Goal: Task Accomplishment & Management: Complete application form

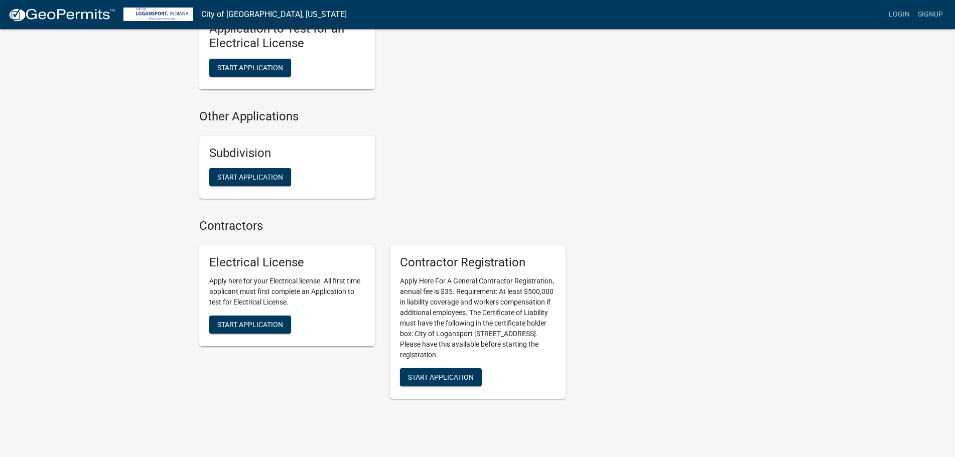
scroll to position [937, 0]
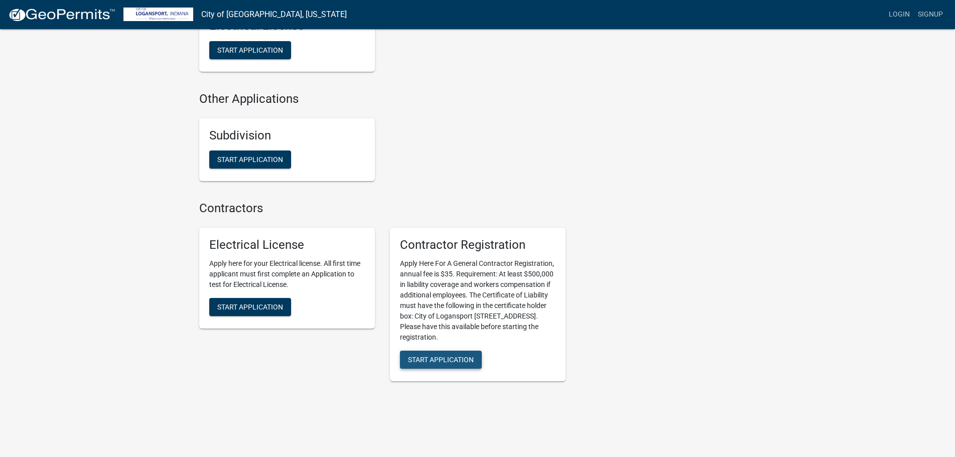
click at [423, 355] on span "Start Application" at bounding box center [441, 359] width 66 height 8
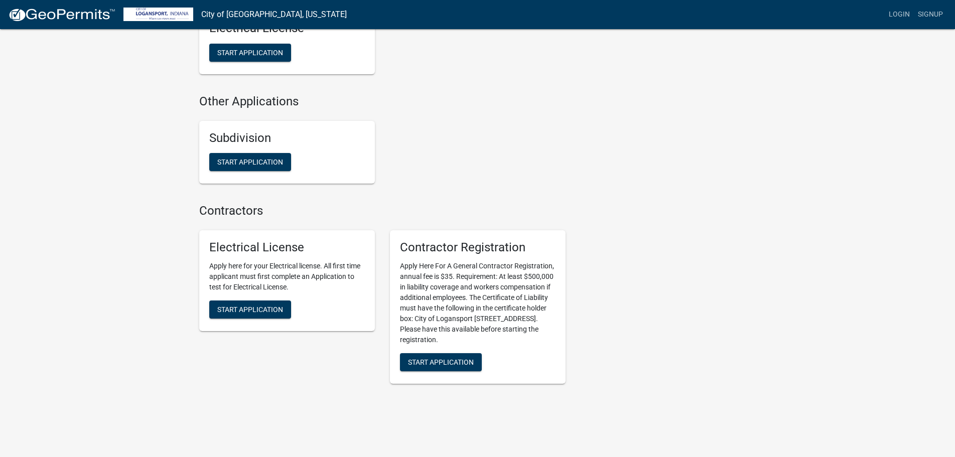
scroll to position [937, 0]
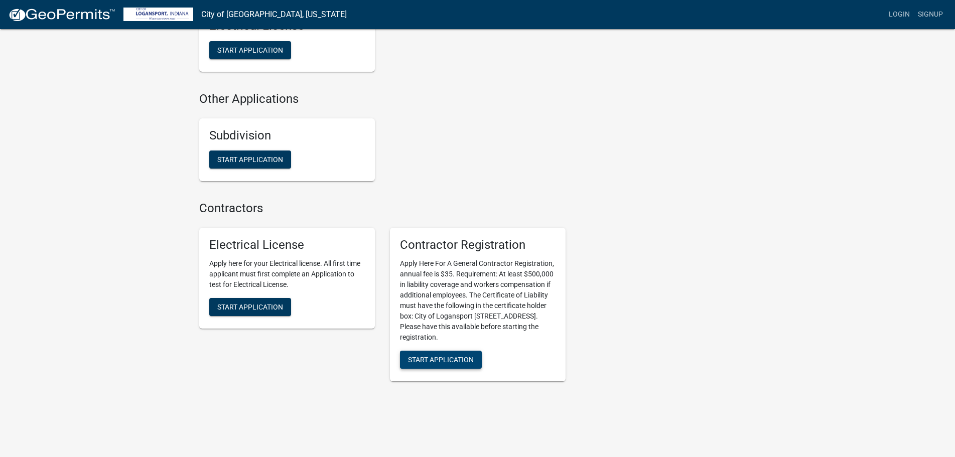
click at [454, 355] on span "Start Application" at bounding box center [441, 359] width 66 height 8
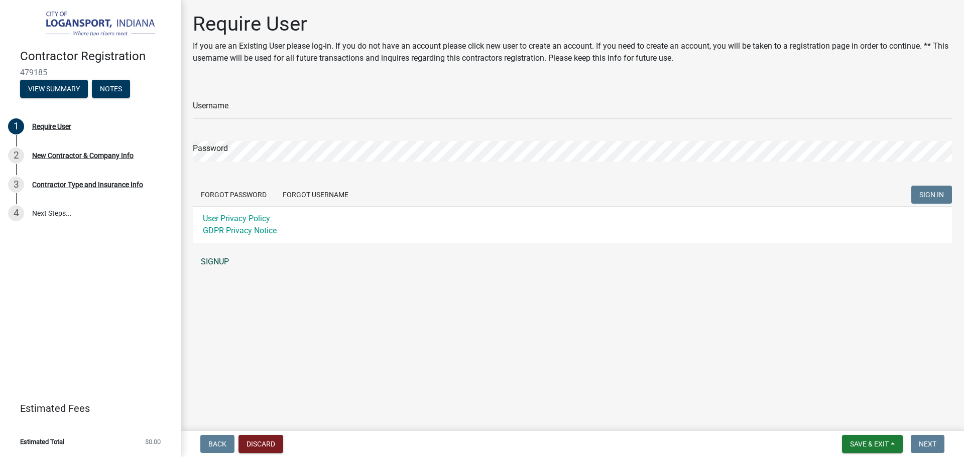
click at [208, 262] on link "SIGNUP" at bounding box center [572, 262] width 759 height 20
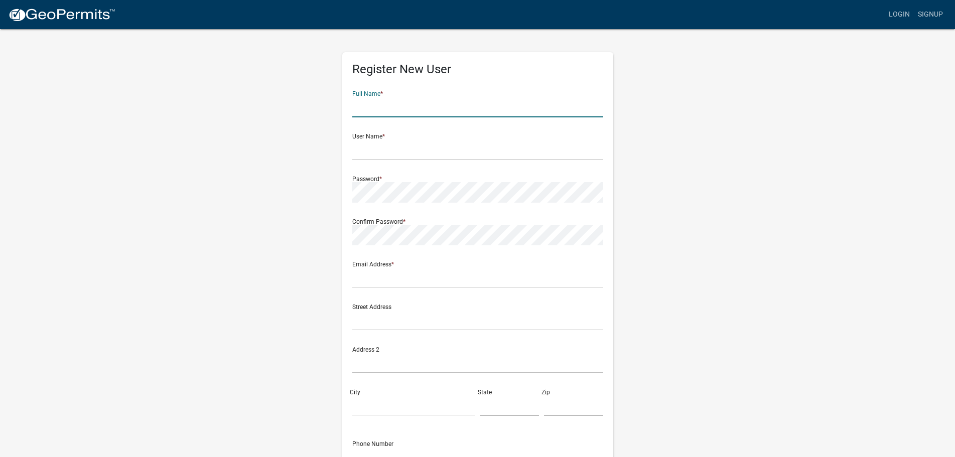
click at [397, 111] on input "text" at bounding box center [477, 107] width 251 height 21
click at [436, 112] on input "[PERSON_NAME]" at bounding box center [477, 107] width 251 height 21
type input "Shannon crabtree"
click at [421, 146] on input "text" at bounding box center [477, 150] width 251 height 21
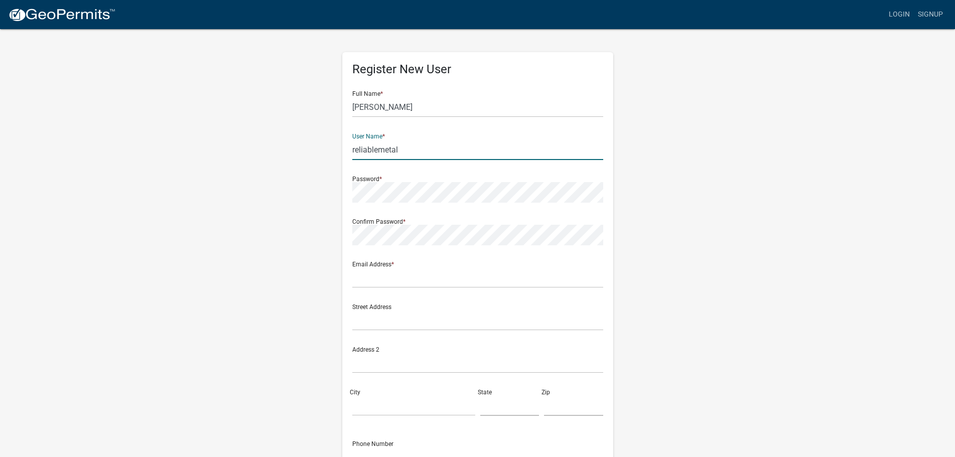
type input "reliablemetal"
click at [392, 275] on input "text" at bounding box center [477, 278] width 251 height 21
type input "[PERSON_NAME][EMAIL_ADDRESS][DOMAIN_NAME]"
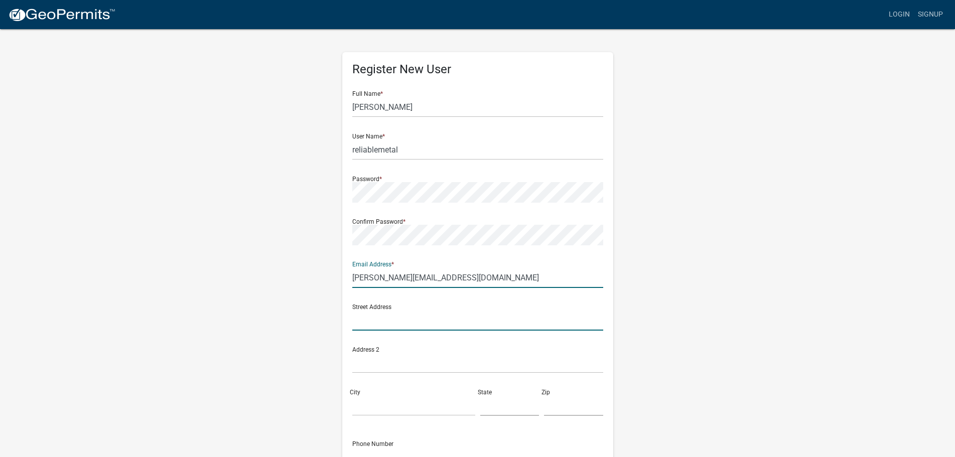
click at [376, 320] on input "text" at bounding box center [477, 320] width 251 height 21
type input "16570 US highway 20"
type input "Pioneer"
type input "OH"
type input "43554"
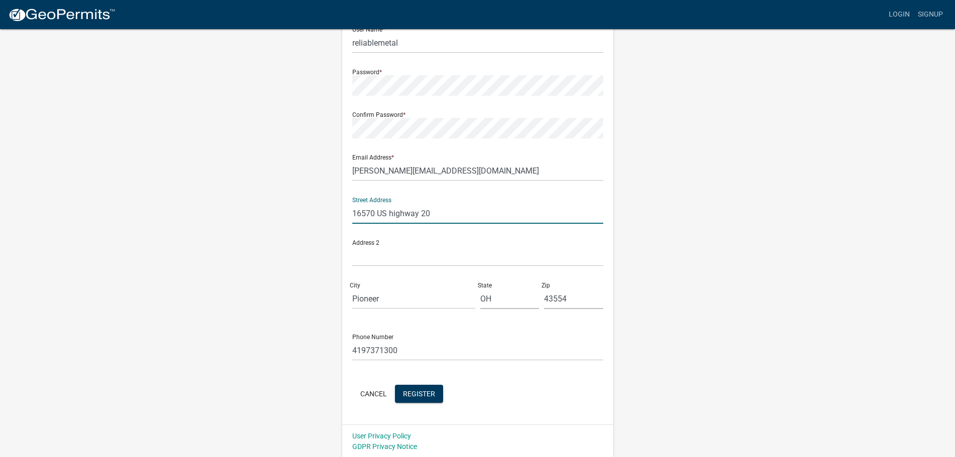
scroll to position [108, 0]
drag, startPoint x: 399, startPoint y: 353, endPoint x: 323, endPoint y: 346, distance: 76.2
click at [323, 346] on div "Register New User Full Name * Shannon crabtree User Name * reliablemetal Passwo…" at bounding box center [478, 188] width 572 height 537
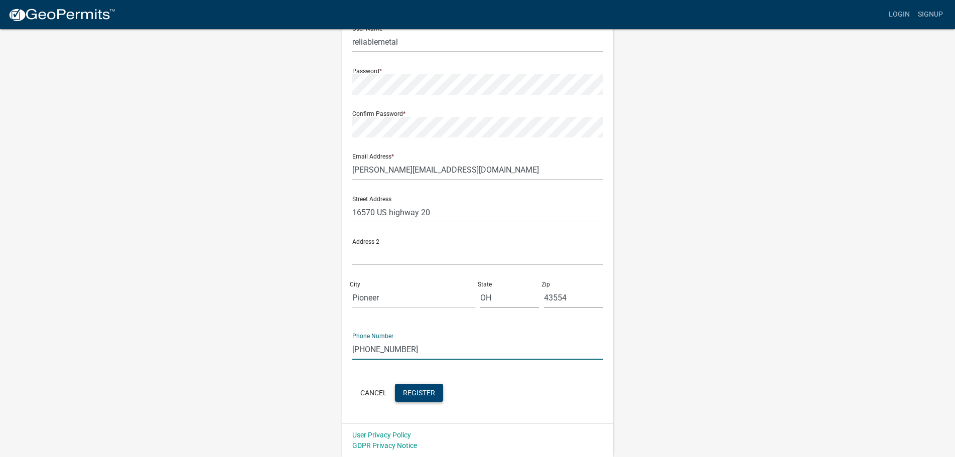
type input "[PHONE_NUMBER]"
click at [422, 400] on button "Register" at bounding box center [419, 393] width 48 height 18
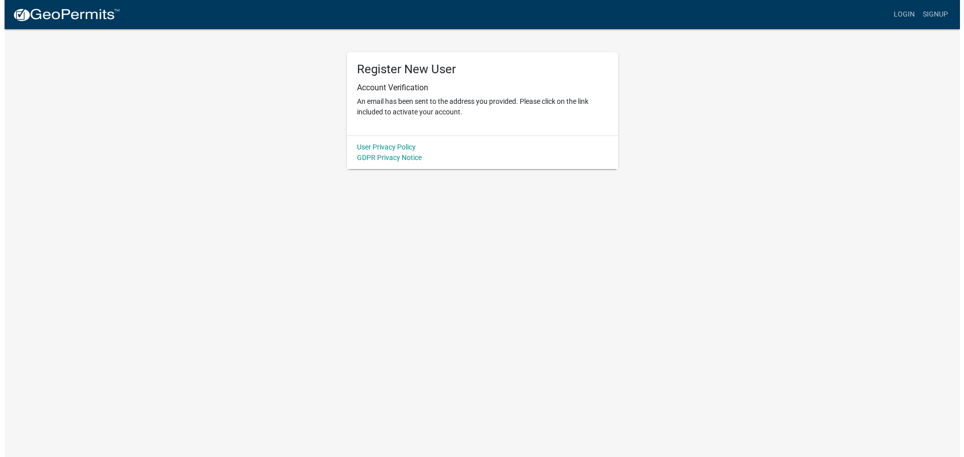
scroll to position [0, 0]
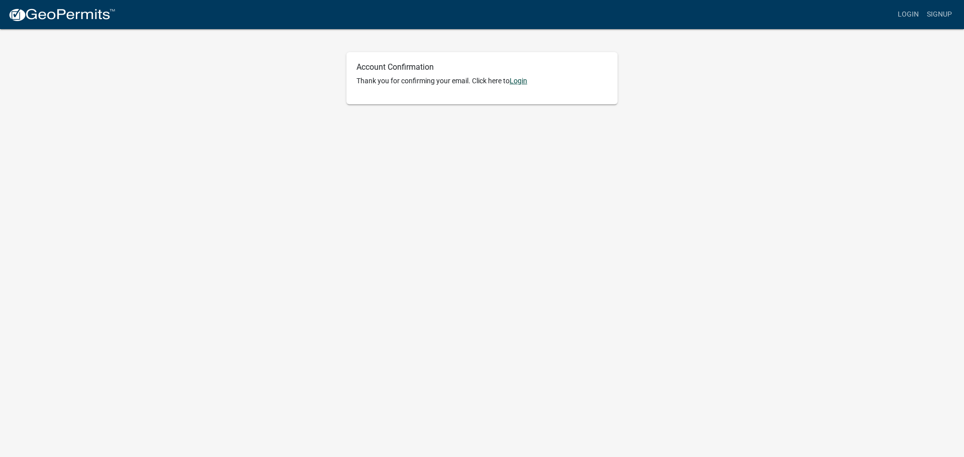
click at [519, 84] on link "Login" at bounding box center [519, 81] width 18 height 8
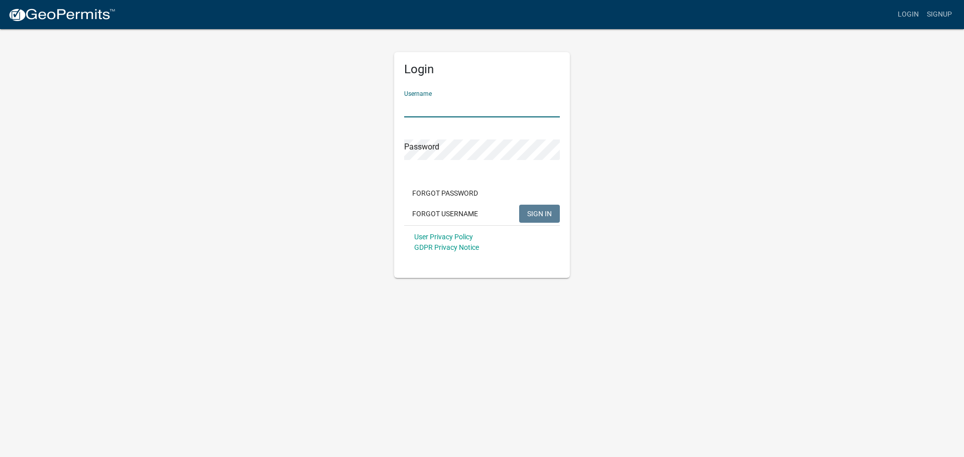
click at [430, 104] on input "Username" at bounding box center [482, 107] width 156 height 21
type input "reliablemetal"
click at [532, 212] on span "SIGN IN" at bounding box center [539, 213] width 25 height 8
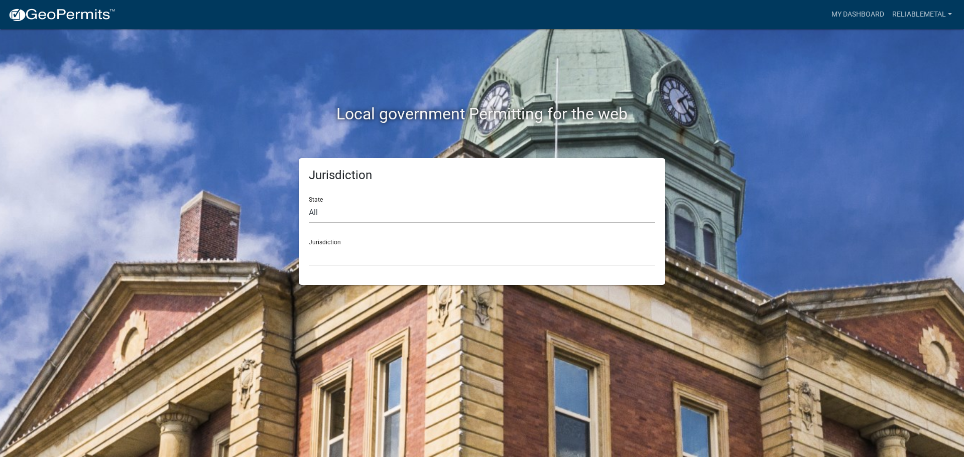
click at [344, 216] on select "All Colorado Georgia Indiana Iowa Kansas Minnesota Ohio South Carolina Wisconsin" at bounding box center [482, 213] width 346 height 21
select select "[US_STATE]"
click at [309, 203] on select "All Colorado Georgia Indiana Iowa Kansas Minnesota Ohio South Carolina Wisconsin" at bounding box center [482, 213] width 346 height 21
click at [342, 257] on select "City of Charlestown, Indiana City of Jeffersonville, Indiana City of Logansport…" at bounding box center [482, 256] width 346 height 21
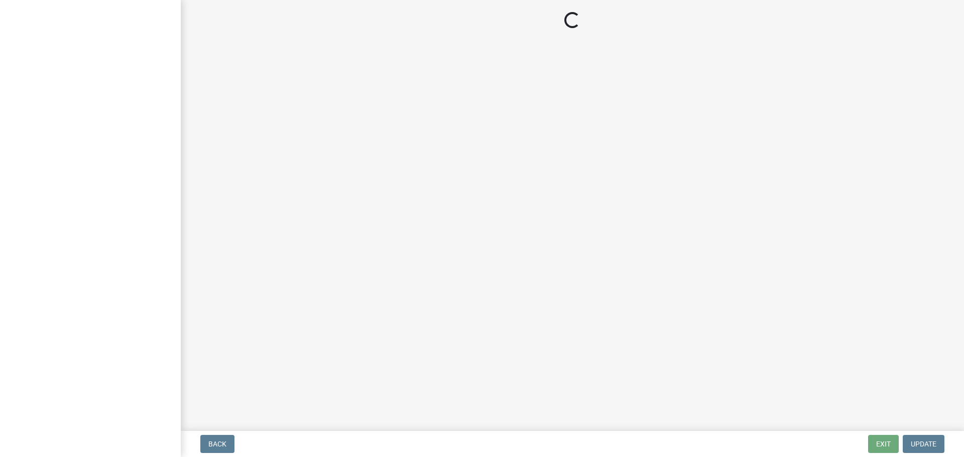
select select "OH"
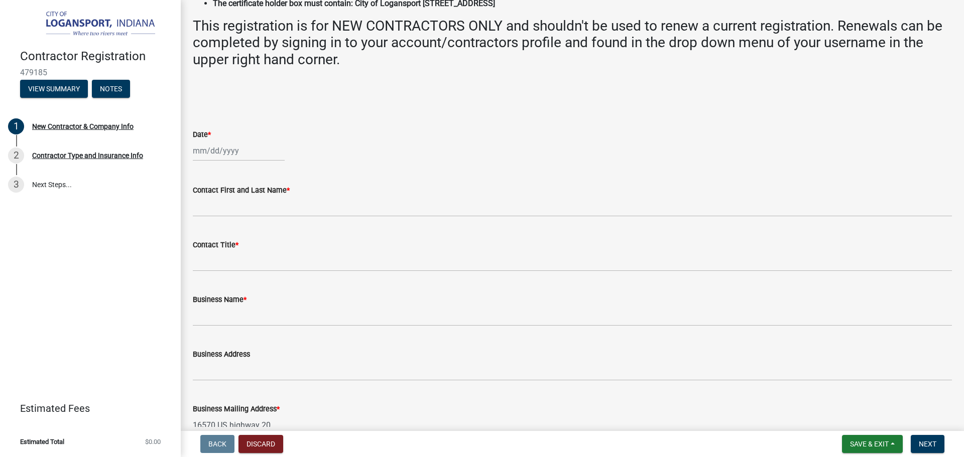
scroll to position [251, 0]
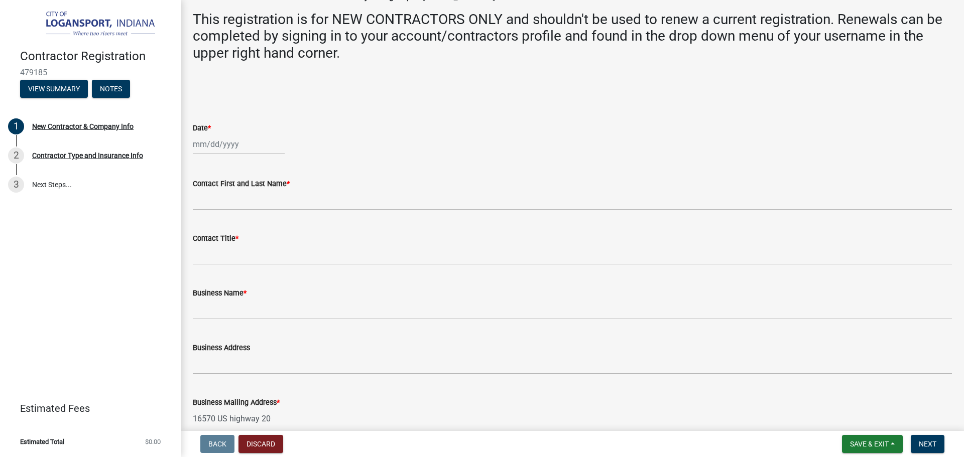
click at [228, 145] on div at bounding box center [239, 144] width 92 height 21
select select "9"
select select "2025"
click at [388, 160] on wm-data-entity-input "Date * [PERSON_NAME] Apr May Jun [DATE] Aug Sep Oct Nov [DATE] 1526 1527 1528 1…" at bounding box center [572, 136] width 759 height 56
click at [227, 142] on div at bounding box center [239, 144] width 92 height 21
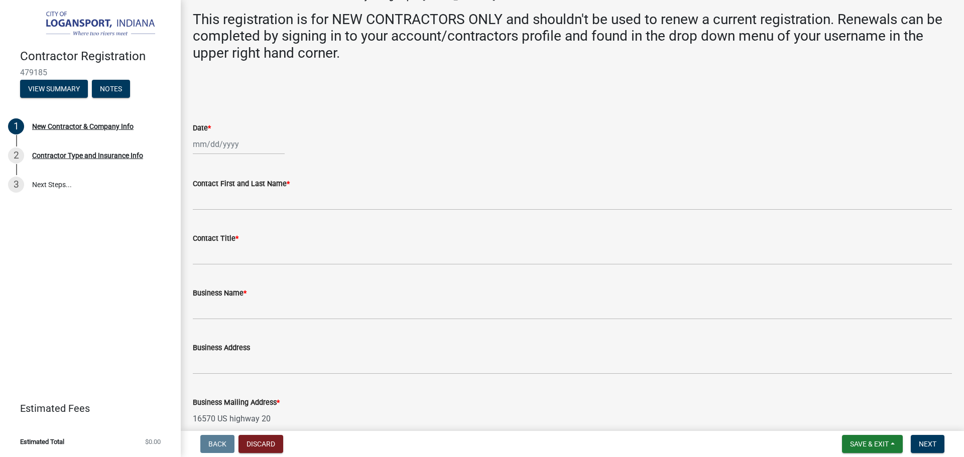
select select "9"
select select "2025"
click at [217, 232] on div "16" at bounding box center [219, 230] width 16 height 16
type input "[DATE]"
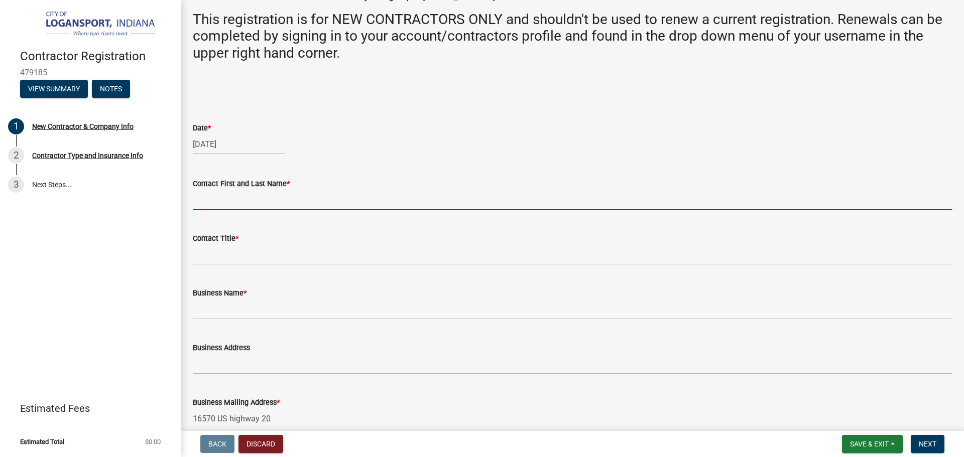
click at [294, 201] on input "Contact First and Last Name *" at bounding box center [572, 200] width 759 height 21
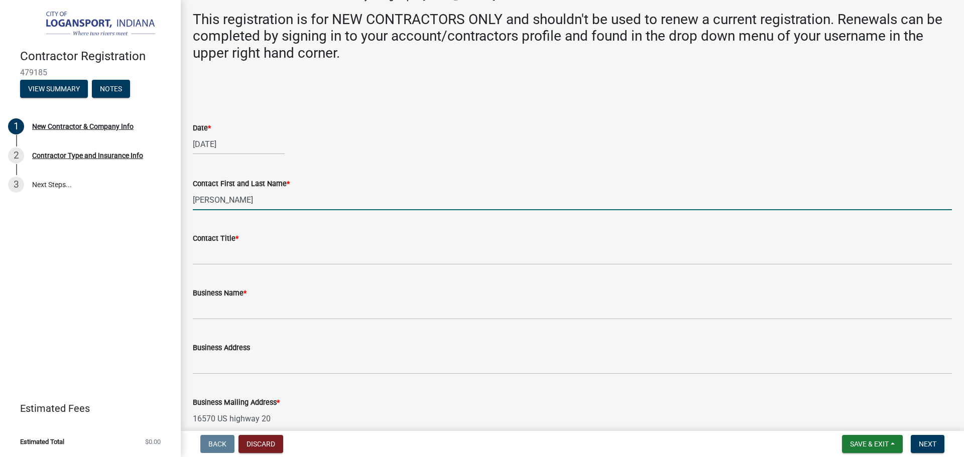
type input "[PERSON_NAME]"
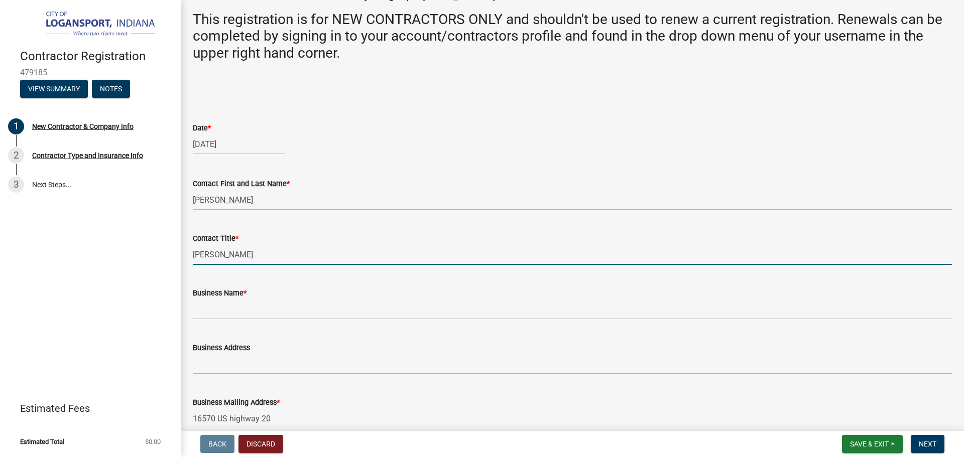
type input "Crabtree"
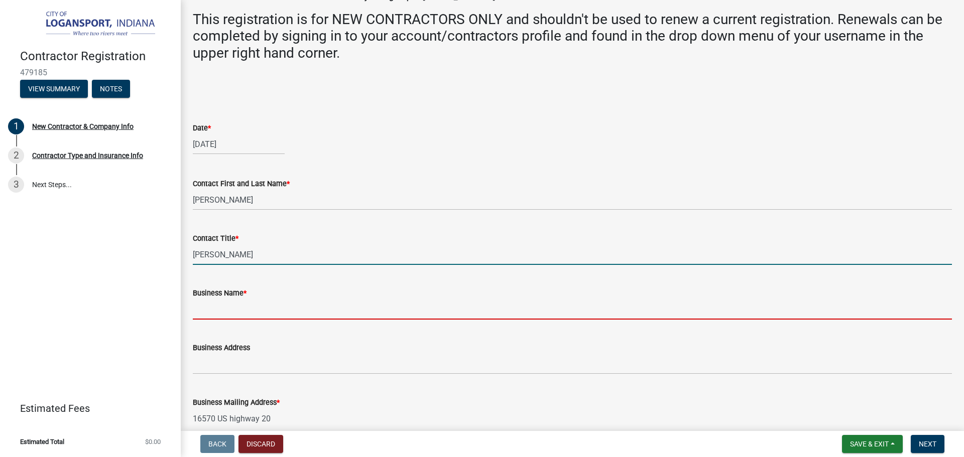
click at [292, 311] on input "Business Name *" at bounding box center [572, 309] width 759 height 21
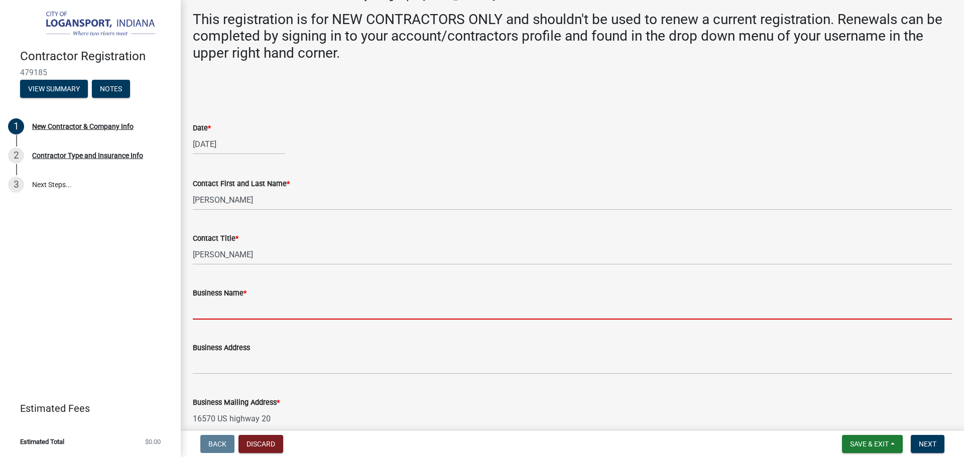
type input "Reliable Metal Buildings"
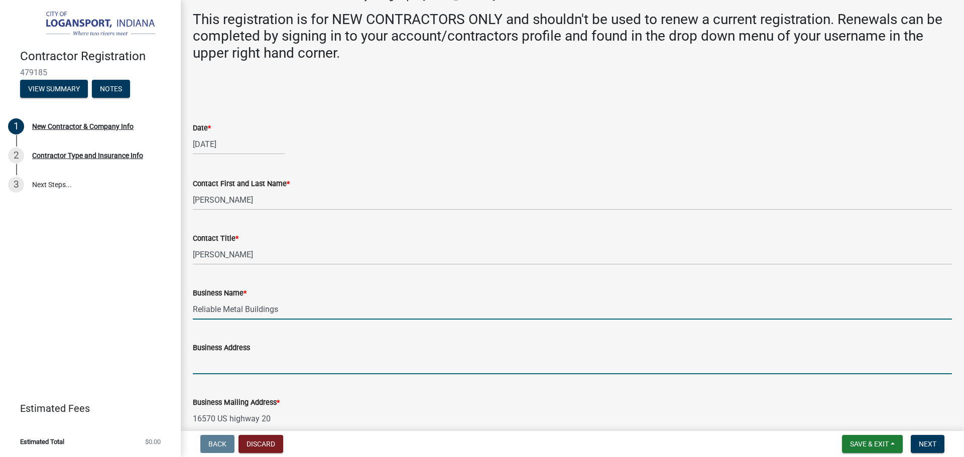
type input "16570 US highway 20"
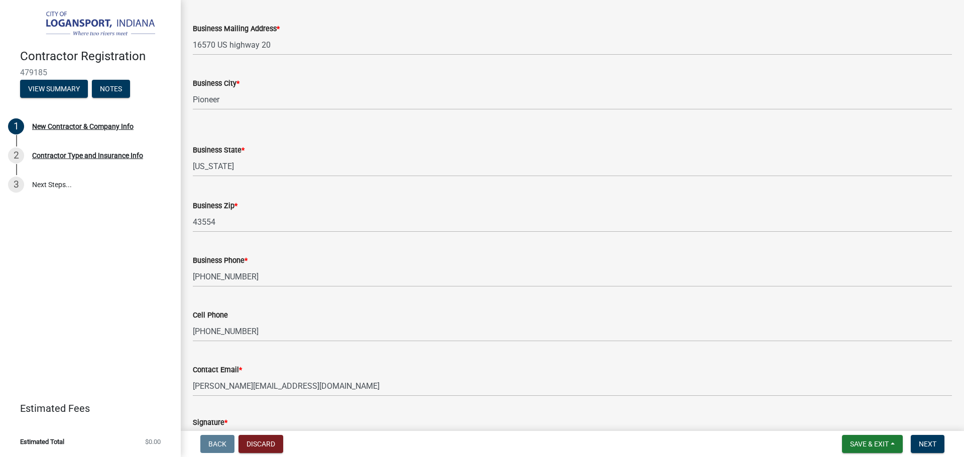
scroll to position [653, 0]
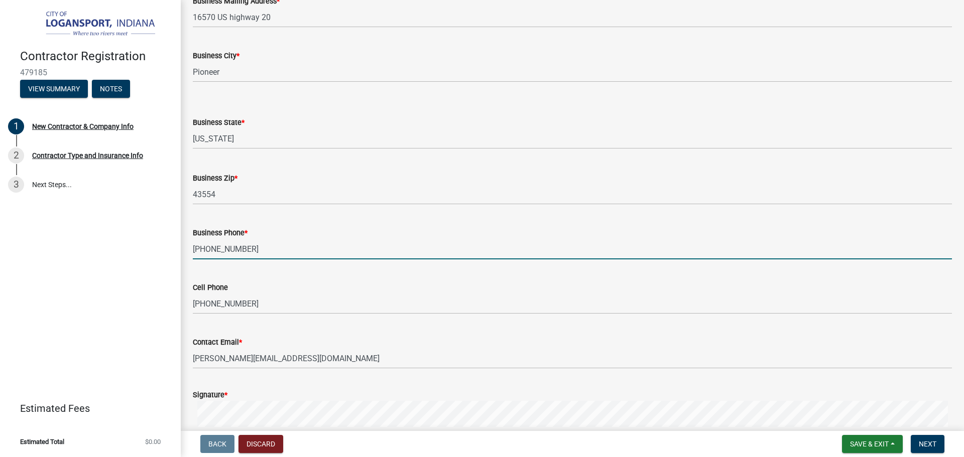
drag, startPoint x: 253, startPoint y: 249, endPoint x: 145, endPoint y: 254, distance: 107.5
click at [145, 254] on div "Contractor Registration 479185 View Summary Notes 1 New Contractor & Company In…" at bounding box center [482, 228] width 964 height 457
click at [335, 335] on div "Contact Email * shannon@reliablemetalbuildingsllc.com" at bounding box center [572, 345] width 759 height 47
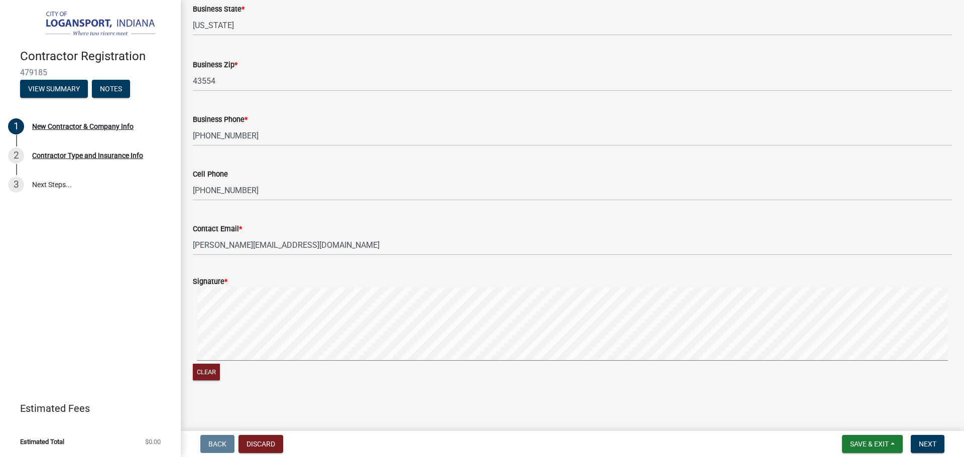
scroll to position [770, 0]
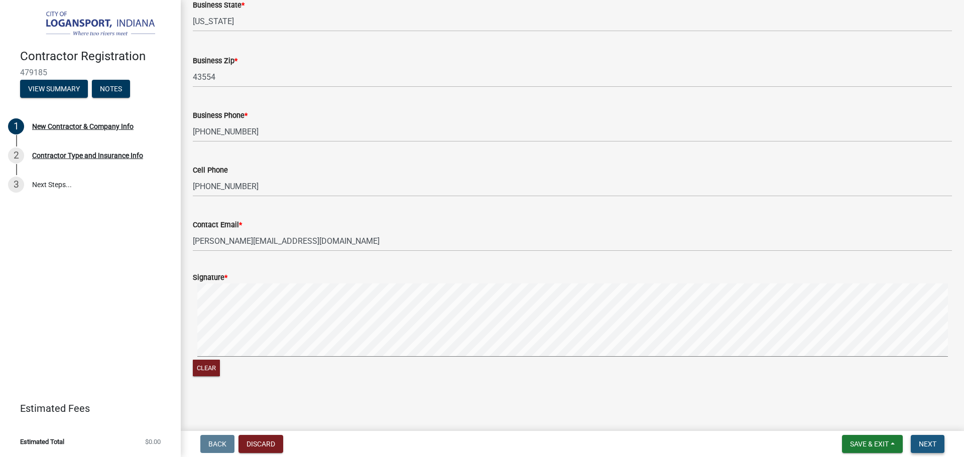
click at [923, 446] on span "Next" at bounding box center [928, 444] width 18 height 8
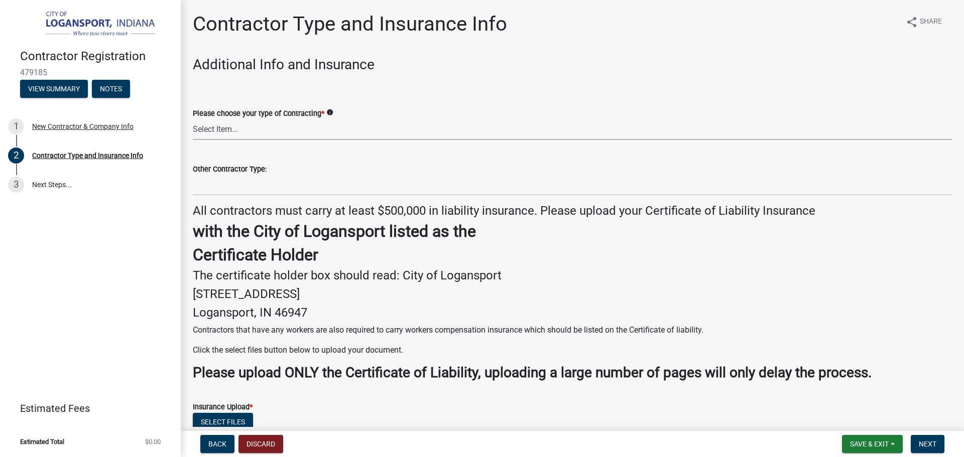
drag, startPoint x: 219, startPoint y: 123, endPoint x: 219, endPoint y: 131, distance: 8.0
click at [219, 123] on select "Select Item... Plumber General HVAC Roofer Tree Service Demo Other" at bounding box center [572, 129] width 759 height 21
click at [193, 119] on select "Select Item... Plumber General HVAC Roofer Tree Service Demo Other" at bounding box center [572, 129] width 759 height 21
select select "59ca3136-e07f-4996-a1bb-2b601bcdc5f6"
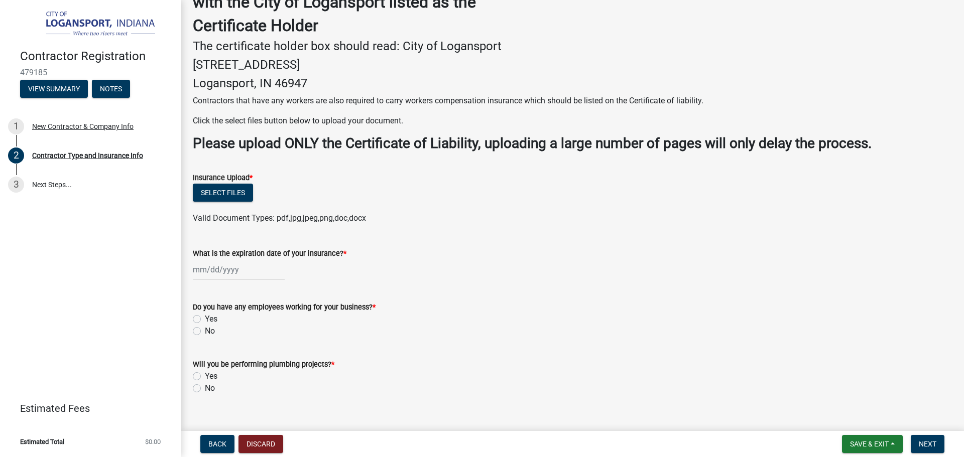
scroll to position [245, 0]
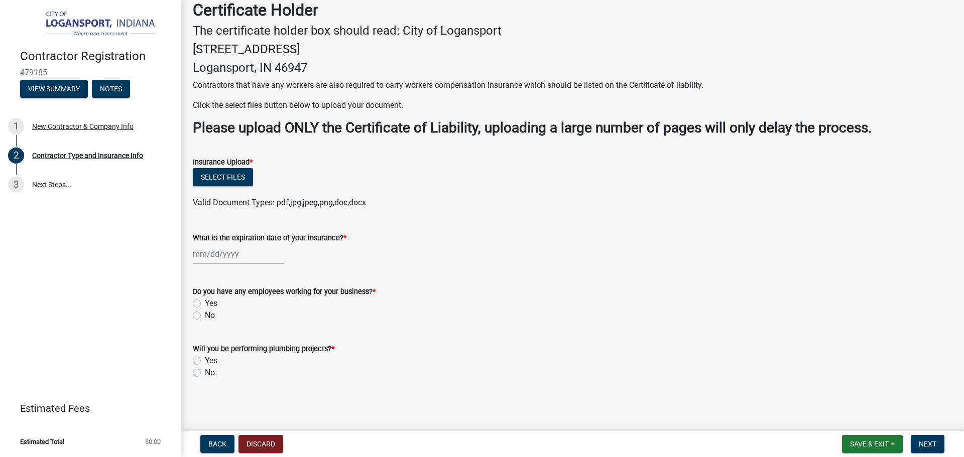
click at [205, 303] on label "Yes" at bounding box center [211, 304] width 13 height 12
click at [205, 303] on input "Yes" at bounding box center [208, 301] width 7 height 7
radio input "true"
click at [223, 175] on button "Select files" at bounding box center [223, 177] width 60 height 18
click at [244, 183] on button "Select files" at bounding box center [223, 177] width 60 height 18
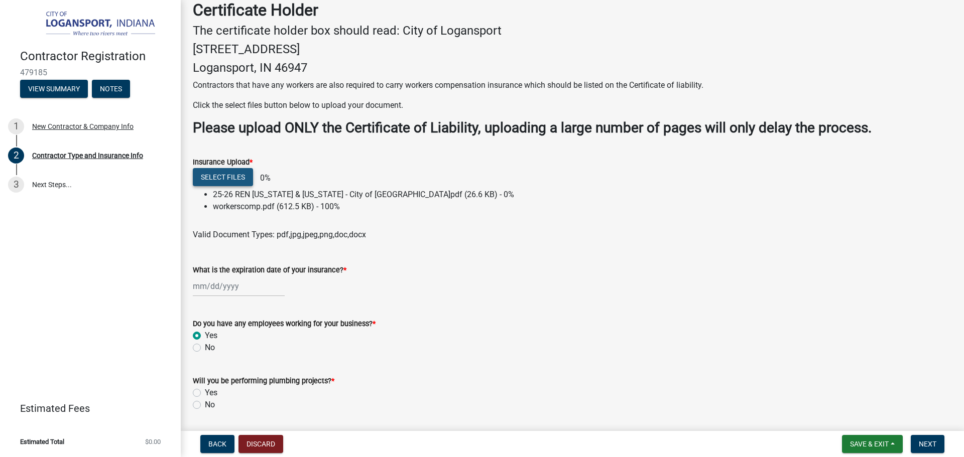
click at [240, 172] on button "Select files" at bounding box center [223, 177] width 60 height 18
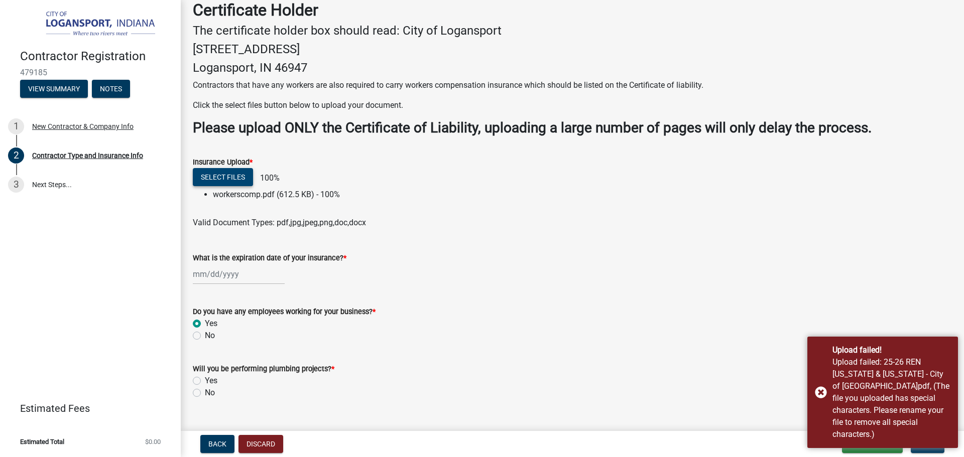
click at [238, 181] on button "Select files" at bounding box center [223, 177] width 60 height 18
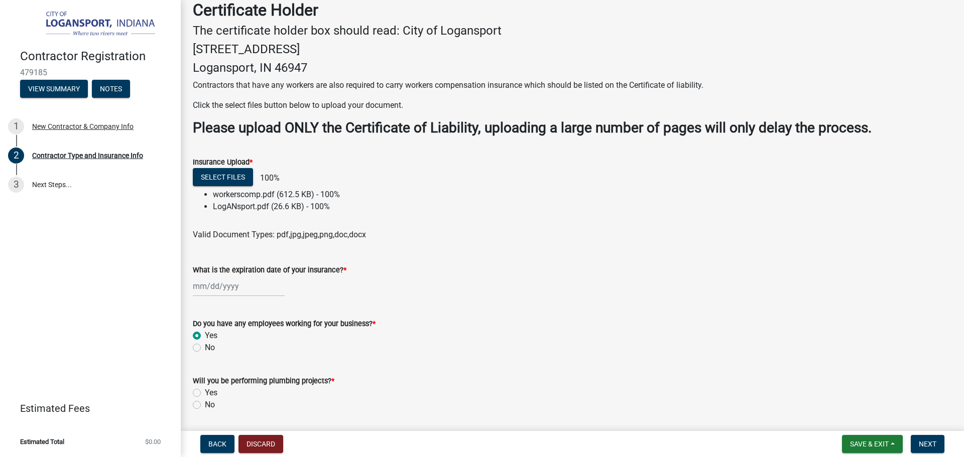
select select "9"
select select "2025"
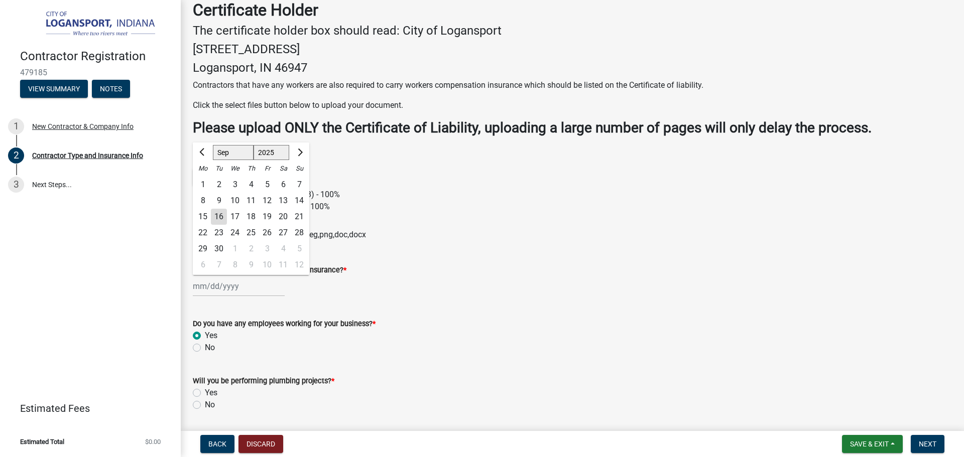
click at [254, 287] on div "Jan Feb Mar Apr May Jun Jul Aug Sep Oct Nov Dec 1525 1526 1527 1528 1529 1530 1…" at bounding box center [239, 286] width 92 height 21
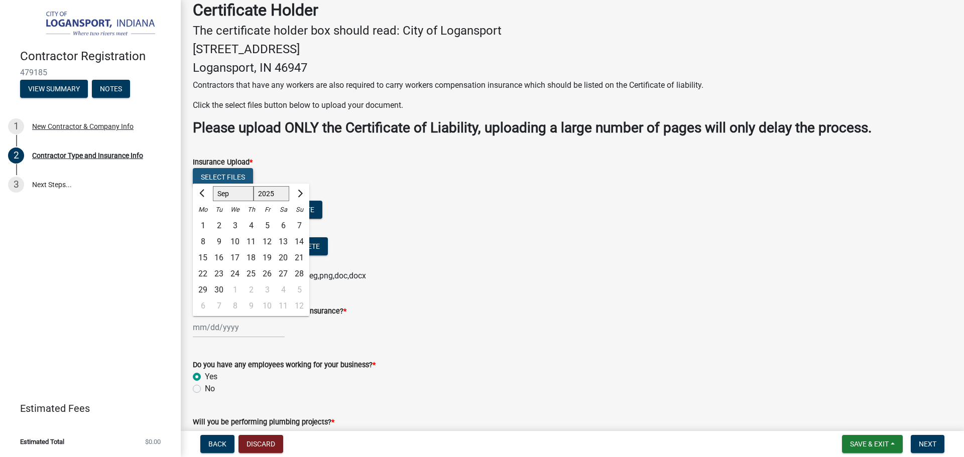
click at [200, 176] on button "Select files" at bounding box center [223, 177] width 60 height 18
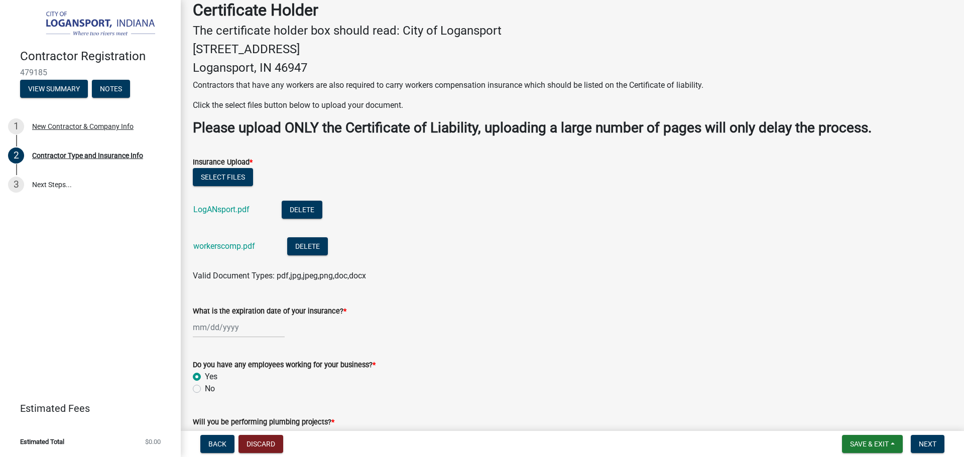
click at [233, 326] on div at bounding box center [239, 327] width 92 height 21
select select "9"
select select "2025"
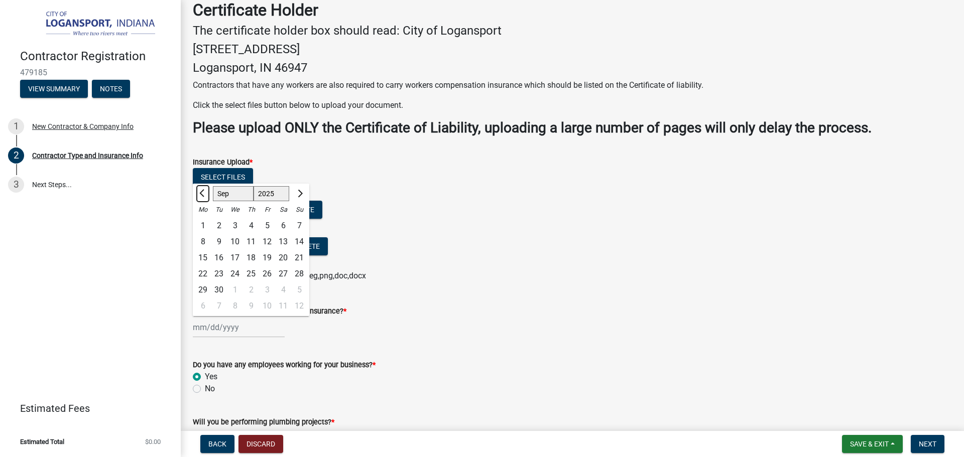
click at [205, 197] on button "Previous month" at bounding box center [203, 194] width 12 height 16
click at [205, 196] on button "Previous month" at bounding box center [203, 194] width 12 height 16
select select "5"
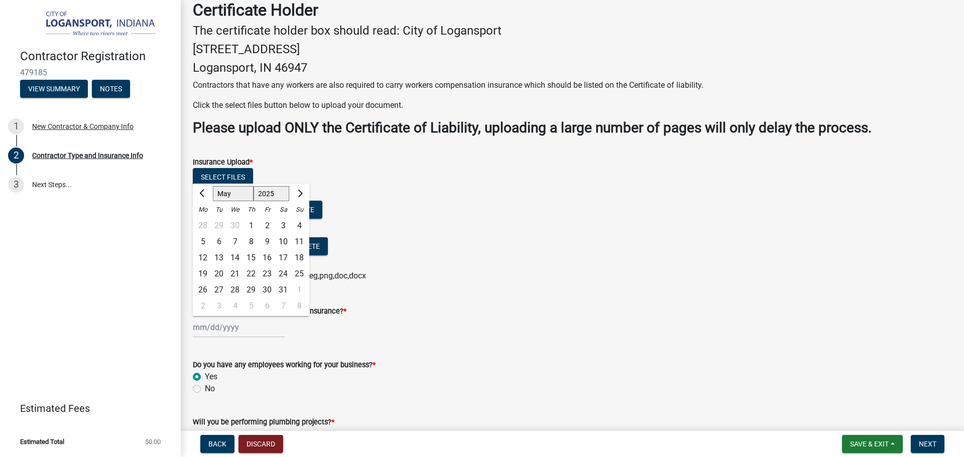
click at [280, 193] on select "1525 1526 1527 1528 1529 1530 1531 1532 1533 1534 1535 1536 1537 1538 1539 1540…" at bounding box center [272, 193] width 36 height 15
select select "2026"
click at [254, 186] on select "1525 1526 1527 1528 1529 1530 1531 1532 1533 1534 1535 1536 1537 1538 1539 1540…" at bounding box center [272, 193] width 36 height 15
click at [268, 257] on div "15" at bounding box center [267, 258] width 16 height 16
type input "05/15/2026"
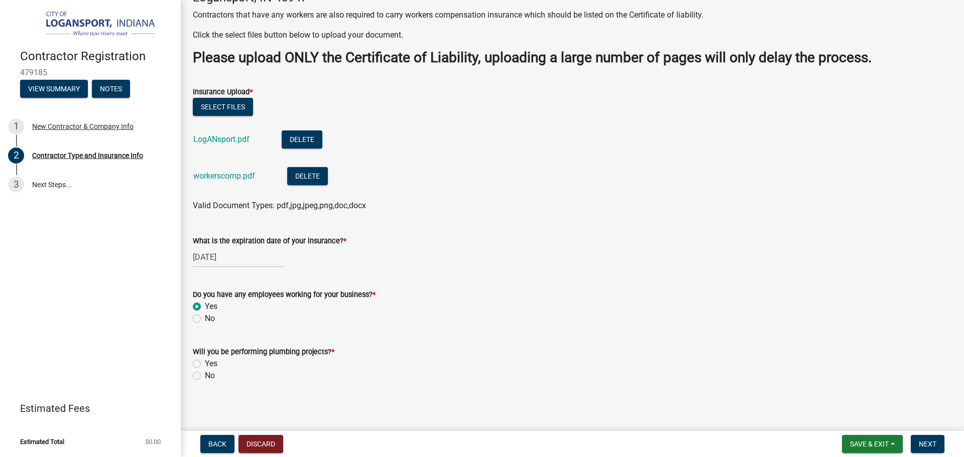
scroll to position [318, 0]
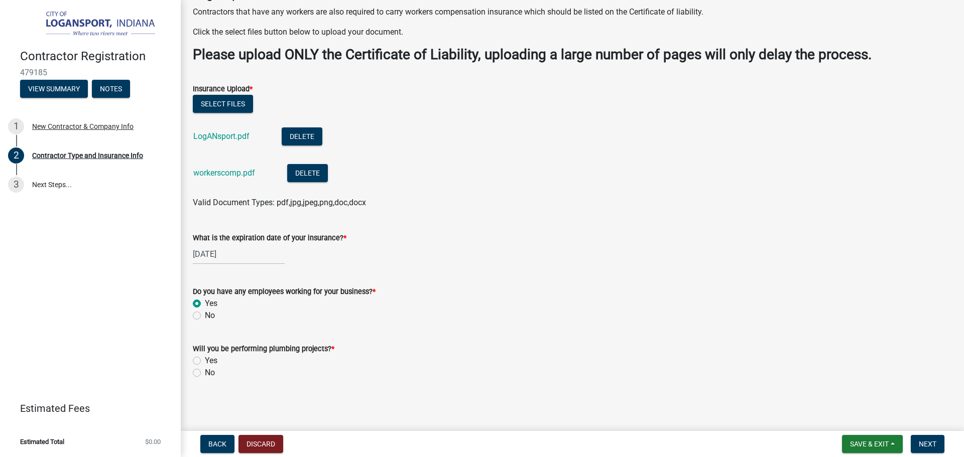
click at [205, 373] on label "No" at bounding box center [210, 373] width 10 height 12
click at [205, 373] on input "No" at bounding box center [208, 370] width 7 height 7
radio input "true"
click at [927, 444] on span "Next" at bounding box center [928, 444] width 18 height 8
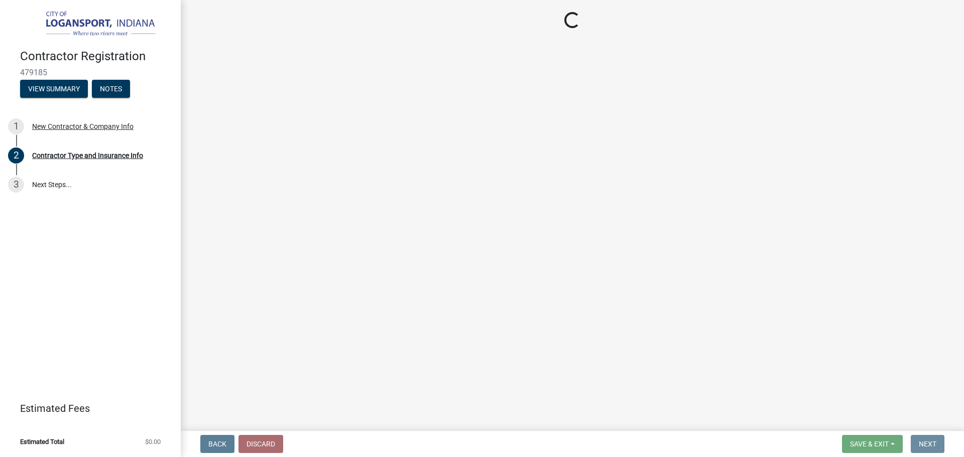
scroll to position [0, 0]
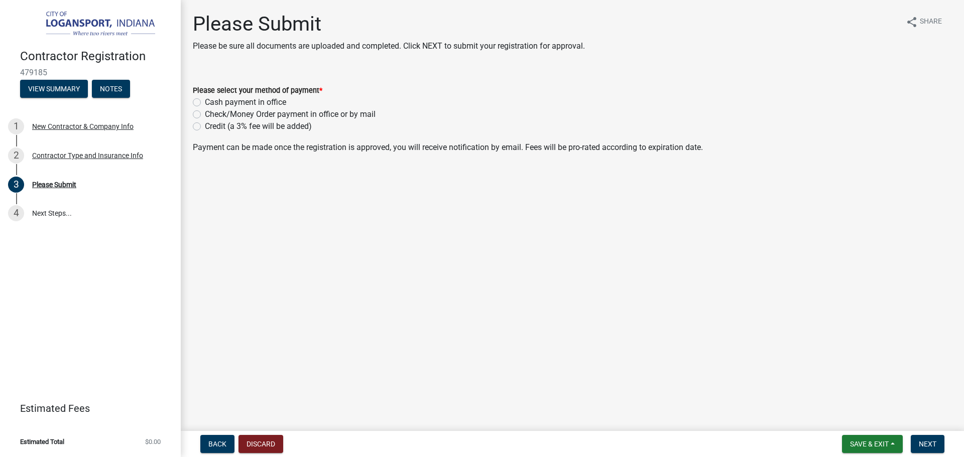
click at [205, 128] on label "Credit (a 3% fee will be added)" at bounding box center [258, 126] width 107 height 12
click at [205, 127] on input "Credit (a 3% fee will be added)" at bounding box center [208, 123] width 7 height 7
radio input "true"
click at [929, 444] on span "Next" at bounding box center [928, 444] width 18 height 8
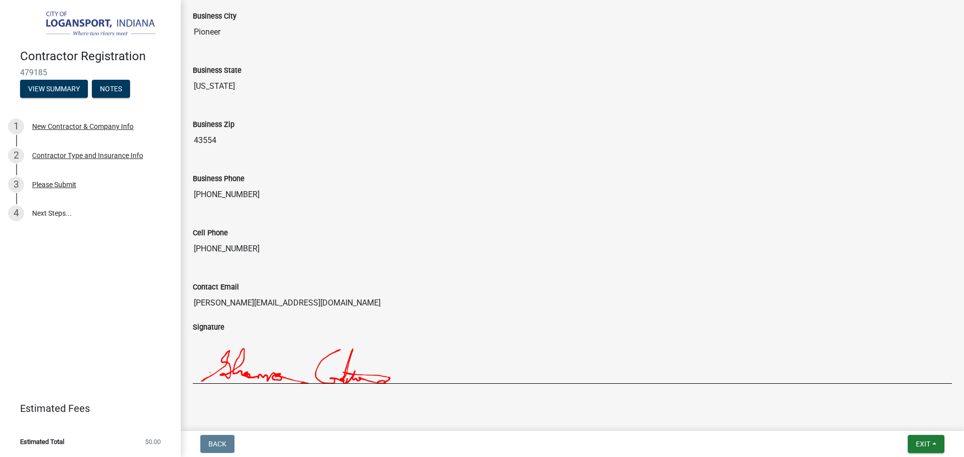
scroll to position [768, 0]
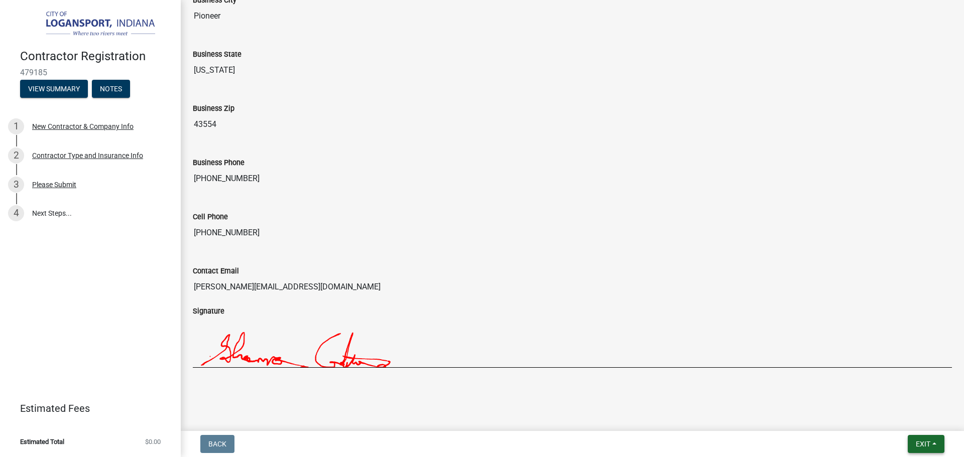
click at [925, 442] on span "Exit" at bounding box center [923, 444] width 15 height 8
click at [907, 418] on button "Save & Exit" at bounding box center [904, 418] width 80 height 24
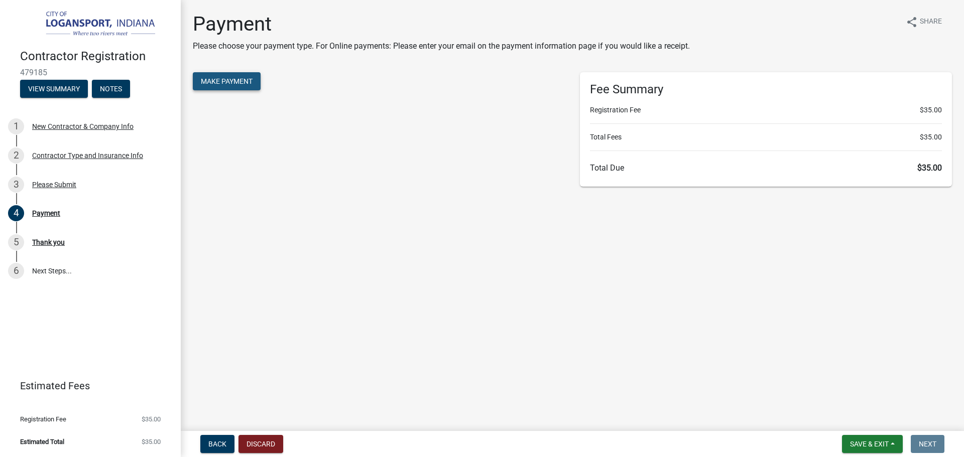
click at [240, 87] on button "Make Payment" at bounding box center [227, 81] width 68 height 18
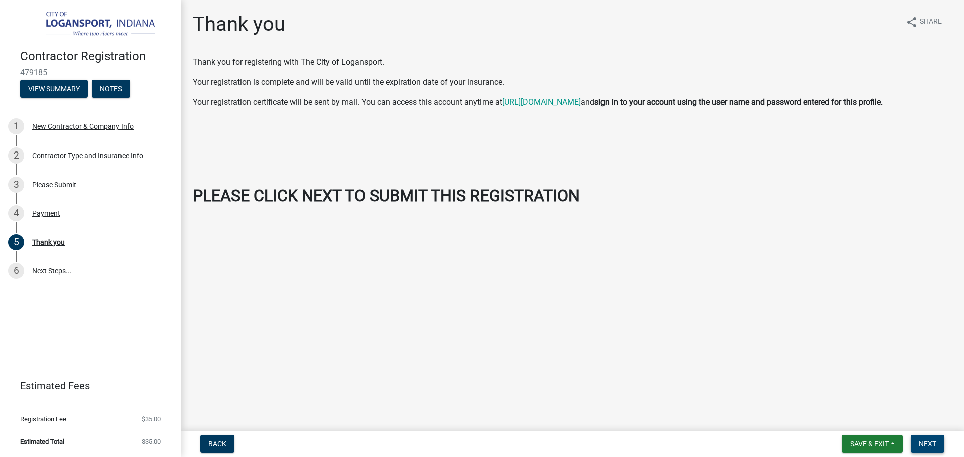
click at [929, 442] on span "Next" at bounding box center [928, 444] width 18 height 8
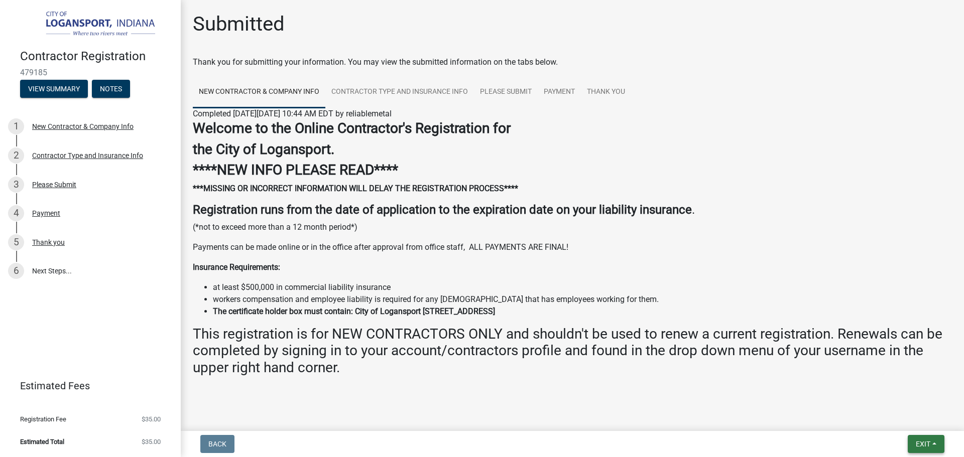
click at [934, 443] on button "Exit" at bounding box center [926, 444] width 37 height 18
click at [889, 420] on button "Save & Exit" at bounding box center [904, 418] width 80 height 24
